Goal: Find specific page/section

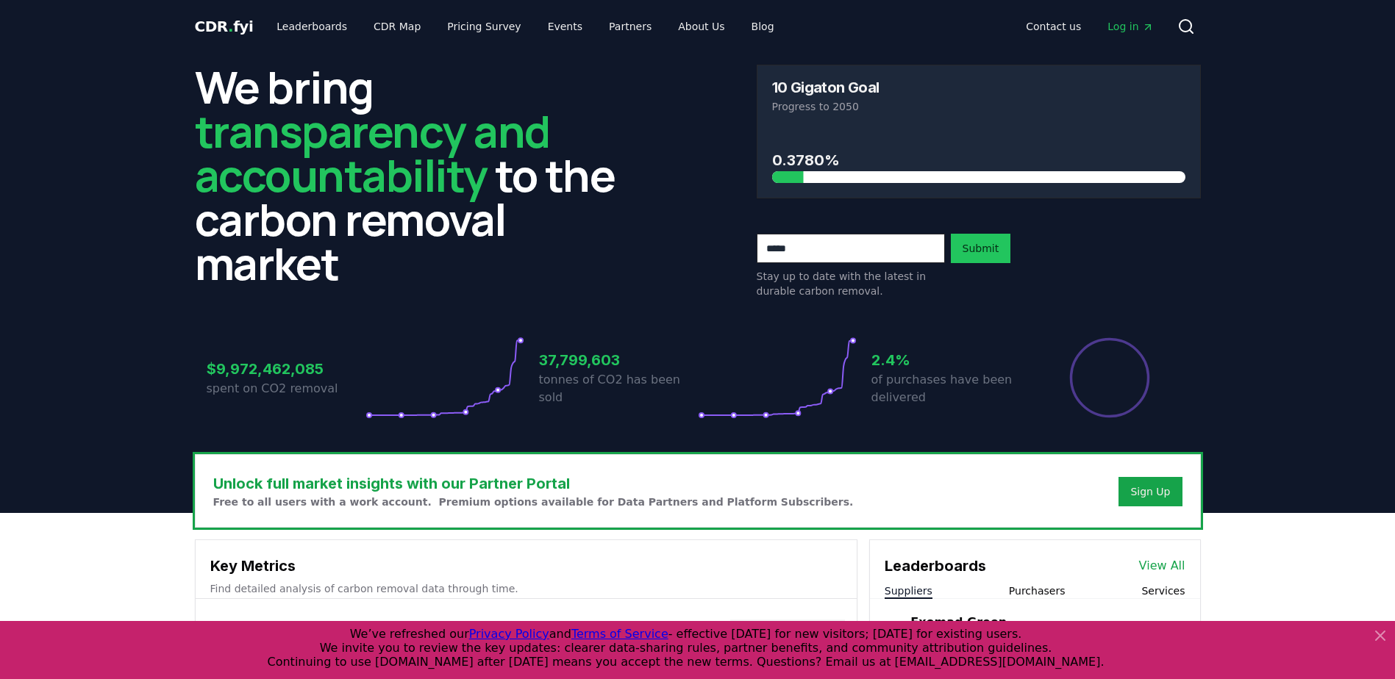
click at [1121, 26] on span "Log in" at bounding box center [1130, 26] width 46 height 15
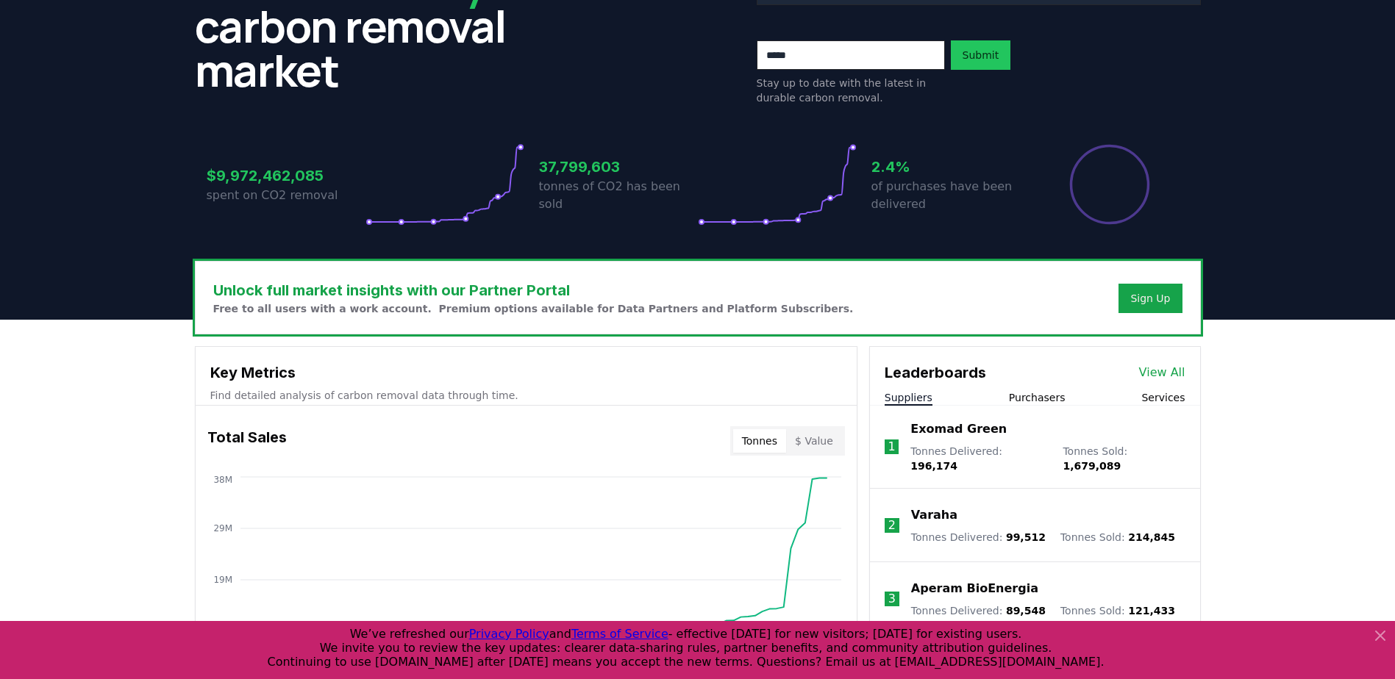
scroll to position [368, 0]
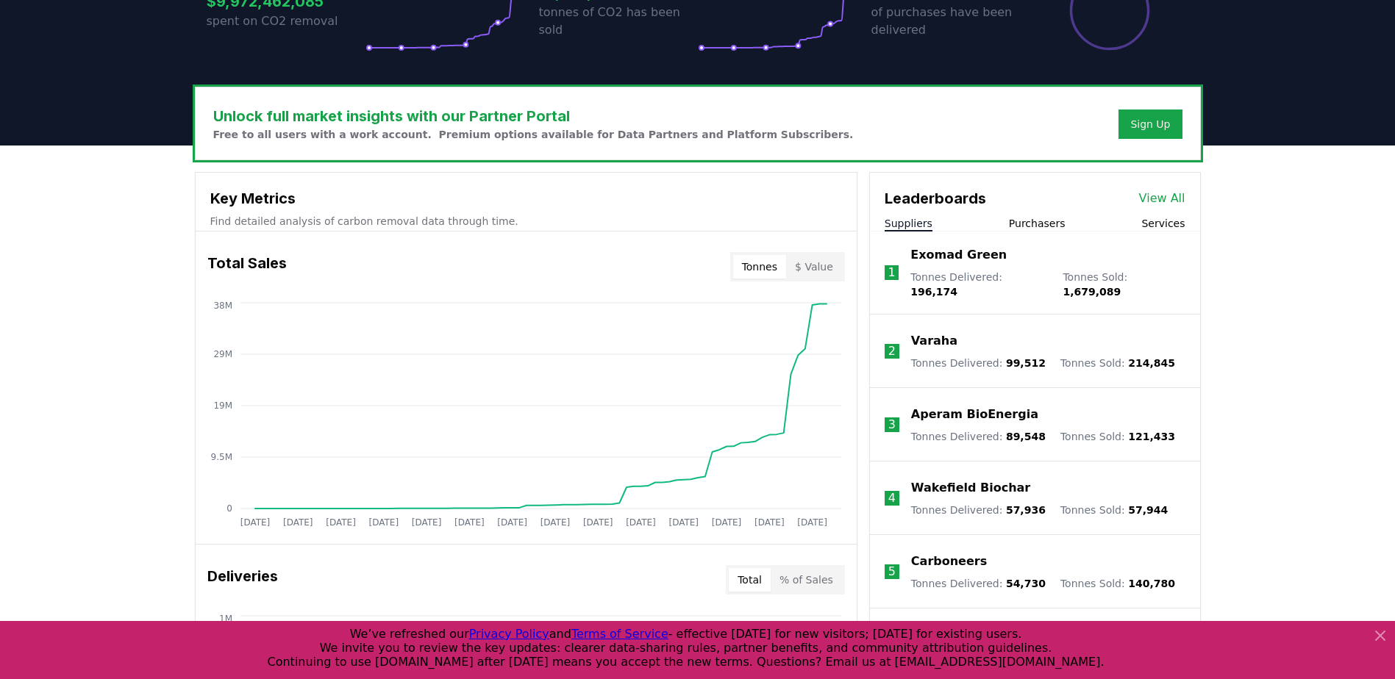
click at [906, 224] on button "Suppliers" at bounding box center [909, 223] width 48 height 15
click at [1165, 199] on link "View All" at bounding box center [1162, 199] width 46 height 18
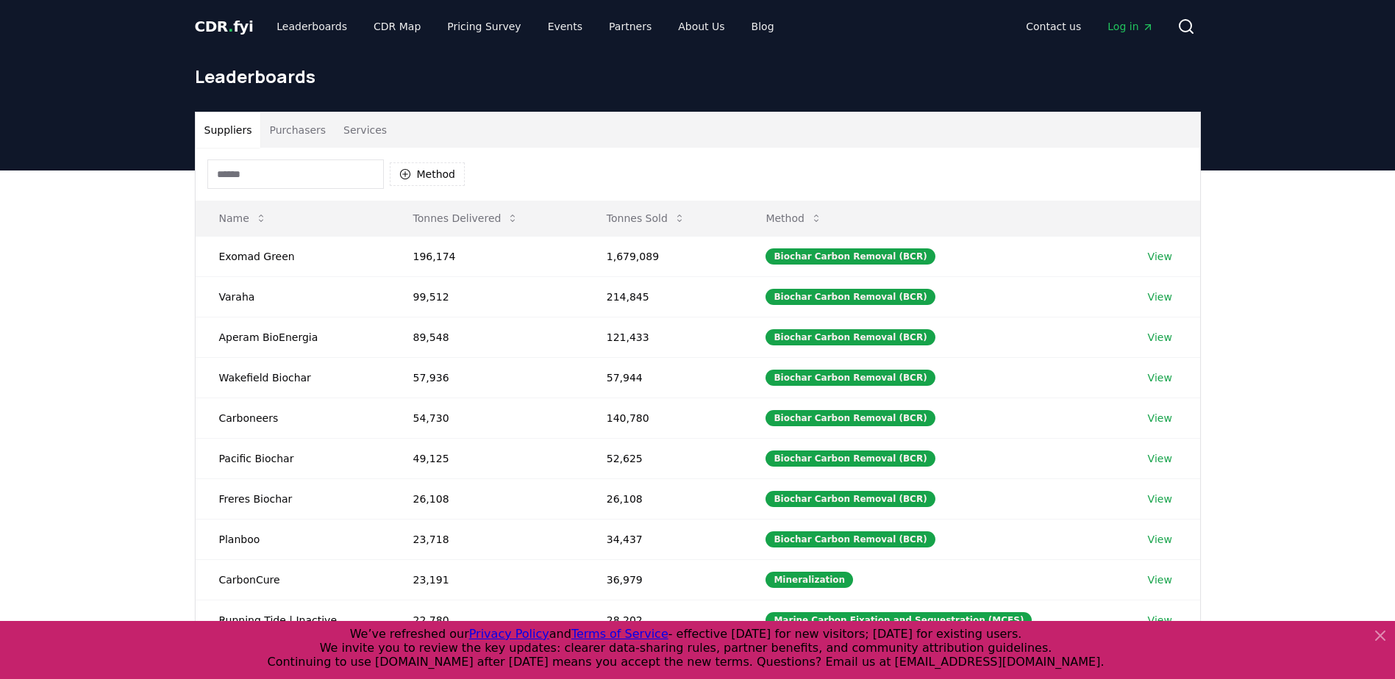
click at [231, 182] on input at bounding box center [295, 174] width 176 height 29
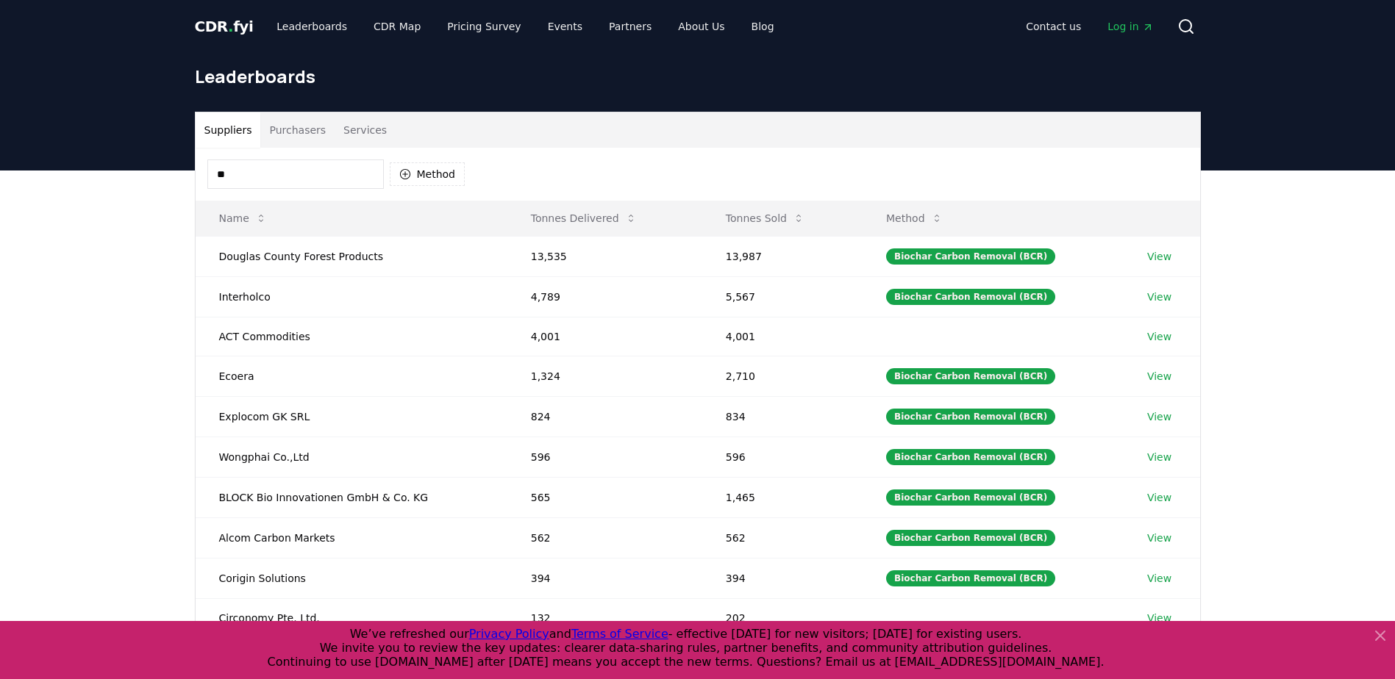
type input "*"
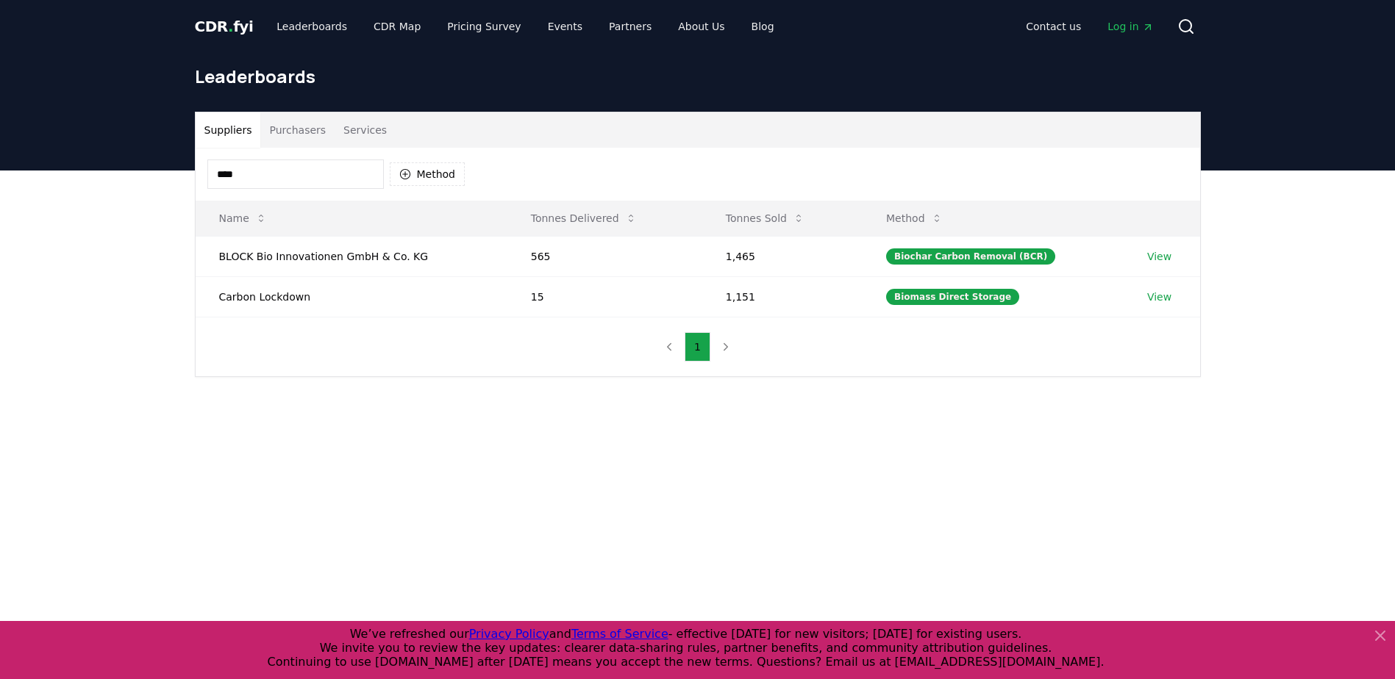
type input "****"
